Goal: Task Accomplishment & Management: Use online tool/utility

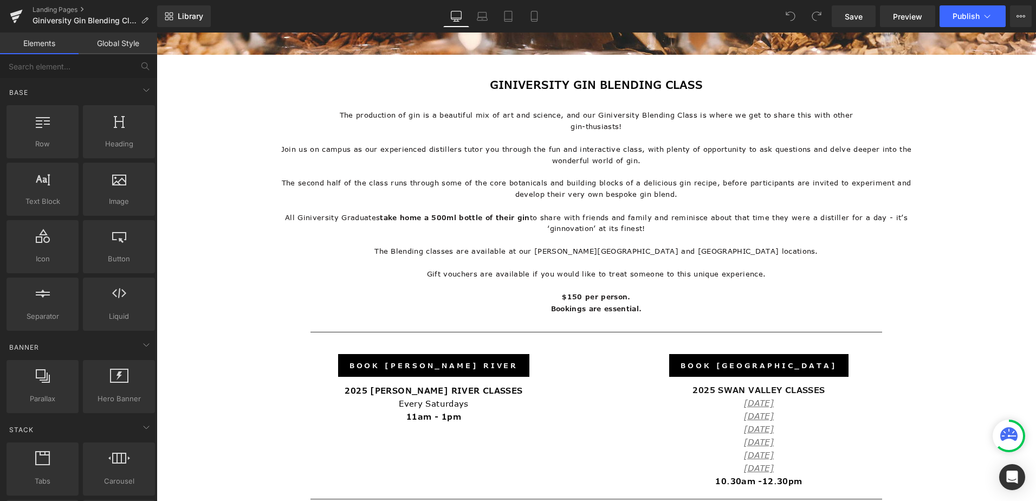
scroll to position [433, 0]
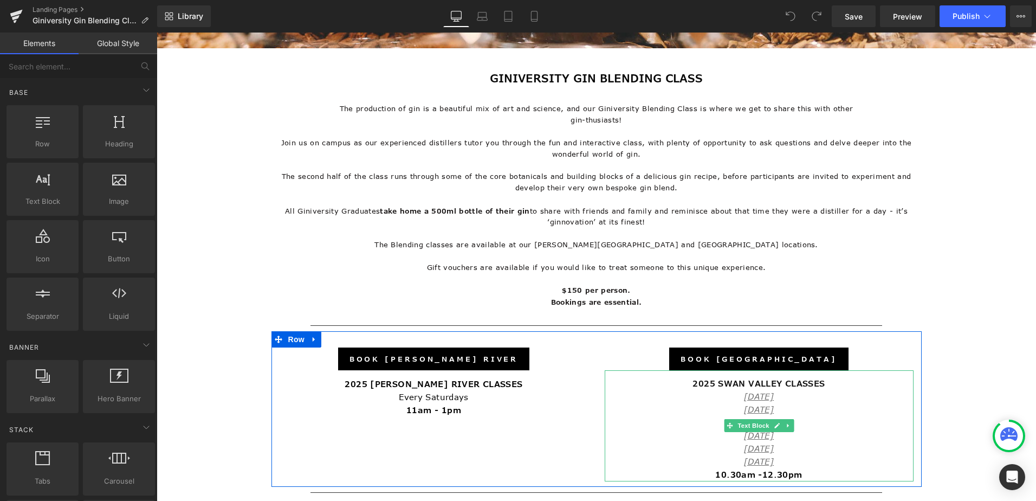
click at [801, 377] on p "2025 SWAN VALLEY CLASSES" at bounding box center [759, 383] width 309 height 13
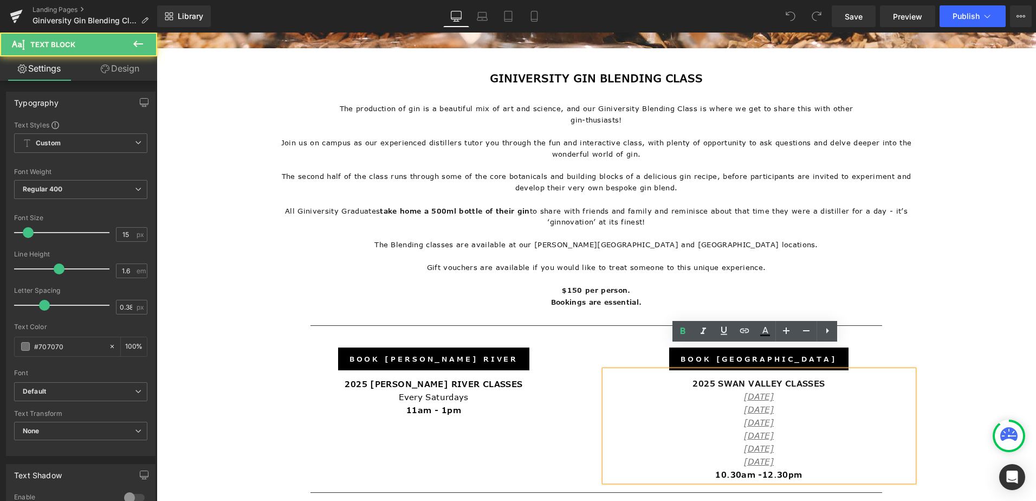
click at [800, 377] on p "2025 SWAN VALLEY CLASSES" at bounding box center [759, 383] width 309 height 13
drag, startPoint x: 783, startPoint y: 384, endPoint x: 738, endPoint y: 370, distance: 47.1
click at [738, 370] on div "2025 SWAN VALLEY CLASSES [DATE] [DATE] [DATE] [DATE] [DATE] [DATE] 10.30am -12.…" at bounding box center [759, 425] width 309 height 111
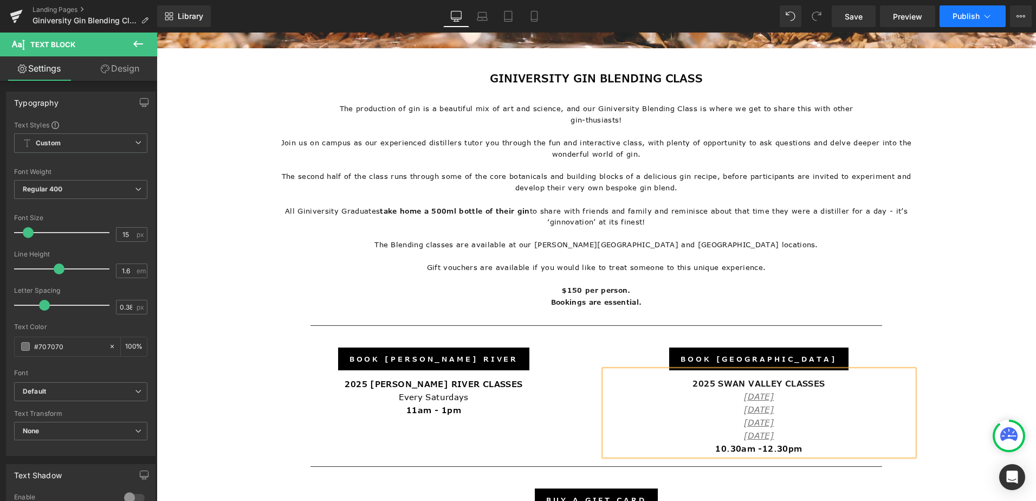
click at [982, 17] on icon at bounding box center [987, 16] width 11 height 11
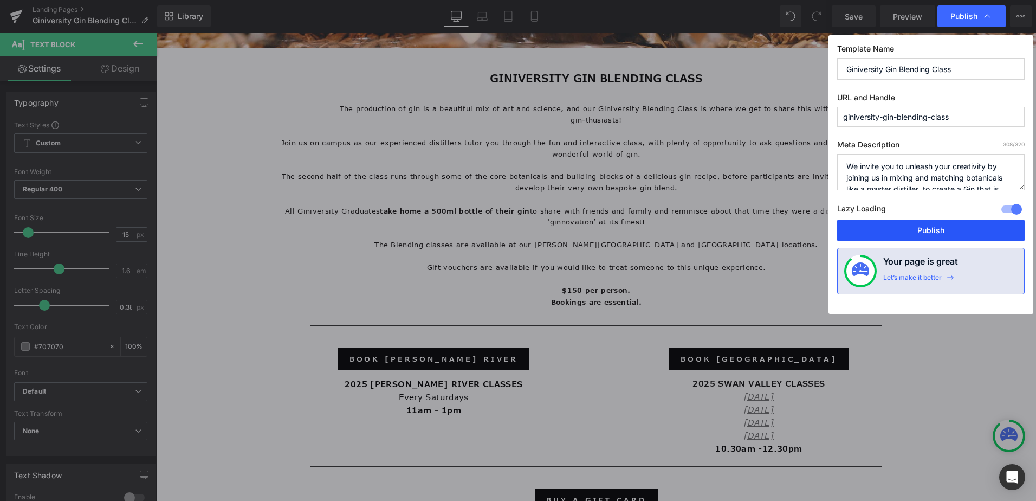
click at [948, 228] on button "Publish" at bounding box center [930, 230] width 187 height 22
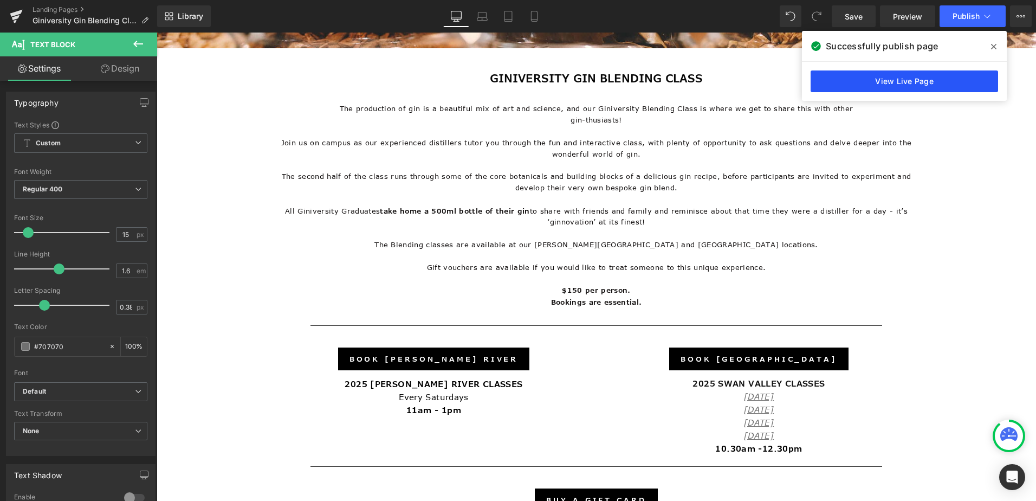
click at [919, 84] on link "View Live Page" at bounding box center [903, 81] width 187 height 22
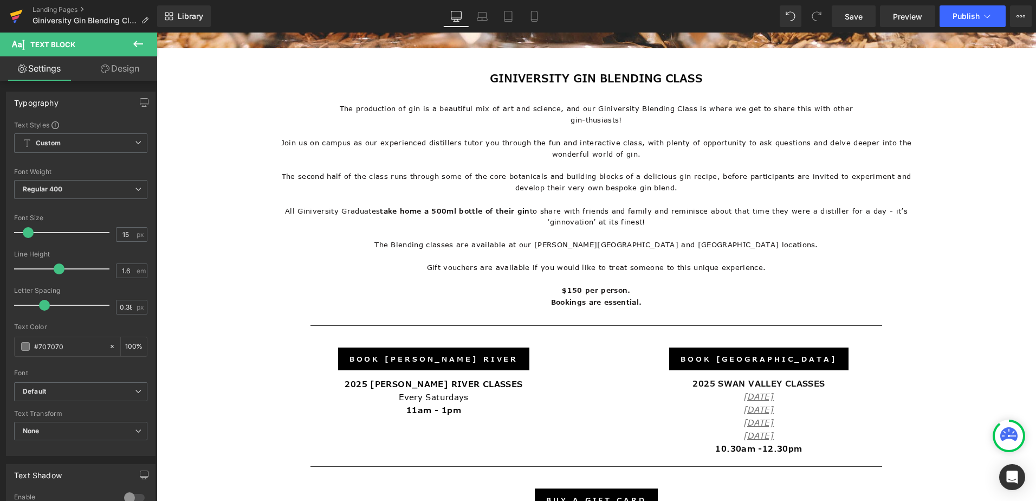
click at [14, 14] on icon at bounding box center [16, 13] width 12 height 7
